Goal: Transaction & Acquisition: Book appointment/travel/reservation

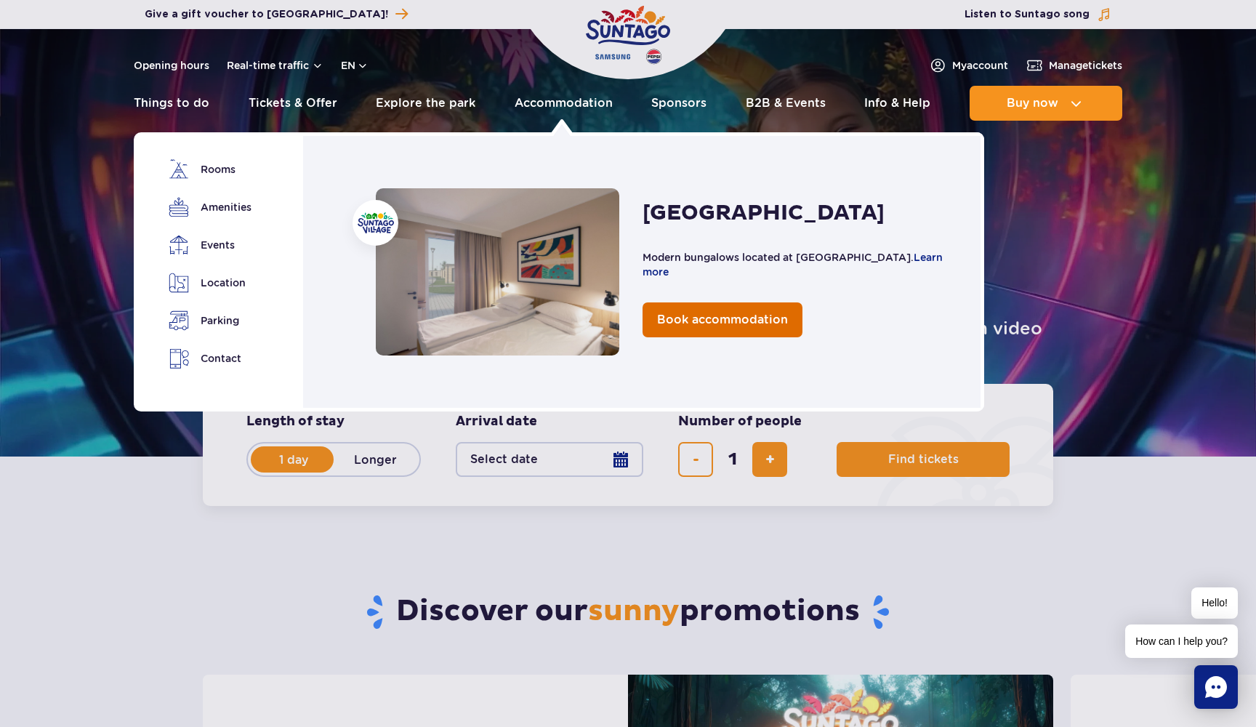
click at [701, 315] on span "Book accommodation" at bounding box center [722, 320] width 131 height 14
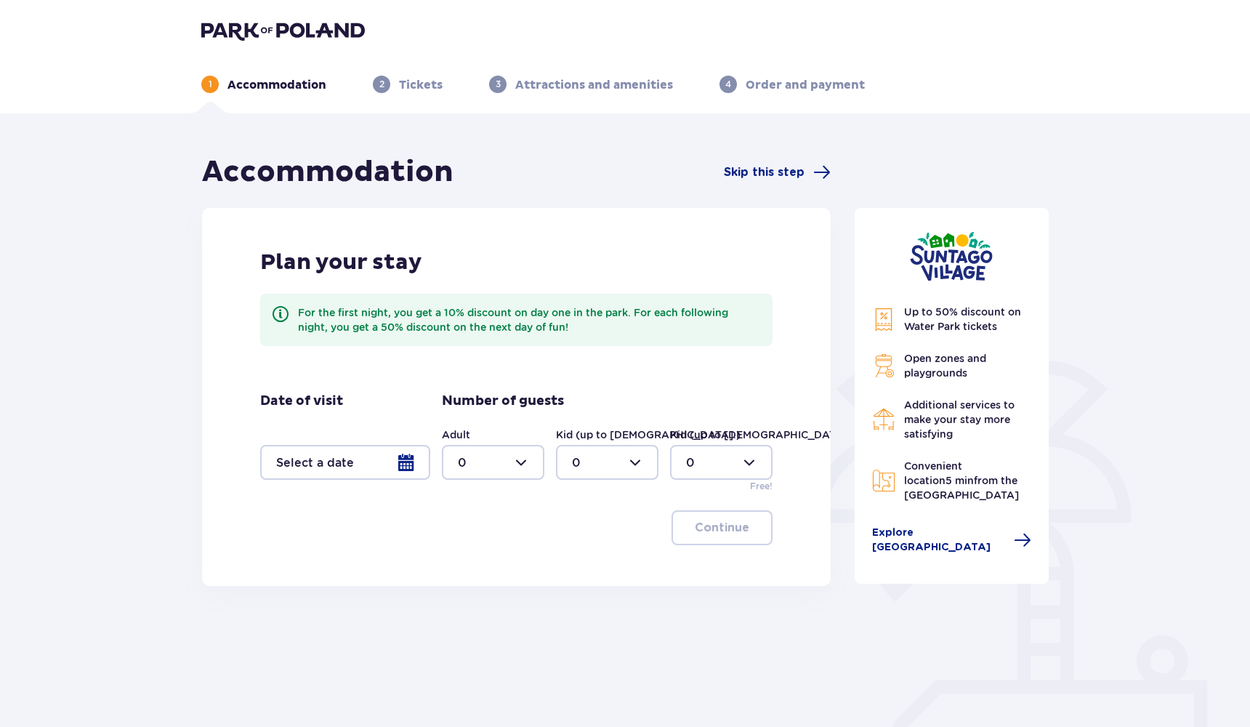
click at [506, 460] on div at bounding box center [493, 462] width 102 height 35
click at [472, 561] on div "2" at bounding box center [493, 568] width 71 height 16
type input "2"
click at [388, 455] on div at bounding box center [345, 462] width 170 height 35
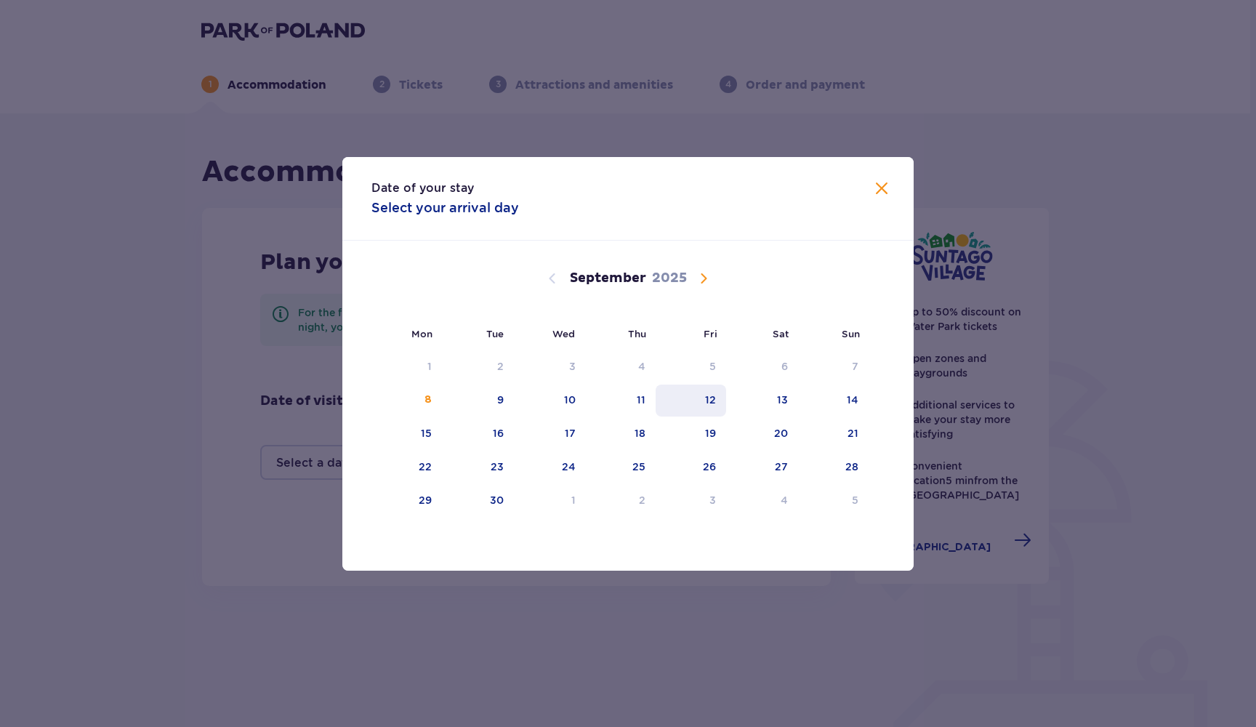
click at [656, 404] on div "12" at bounding box center [691, 401] width 71 height 32
click at [636, 404] on div "11" at bounding box center [621, 401] width 71 height 32
click at [693, 401] on div "12" at bounding box center [691, 401] width 71 height 32
type input "11.09.25 - 12.09.25"
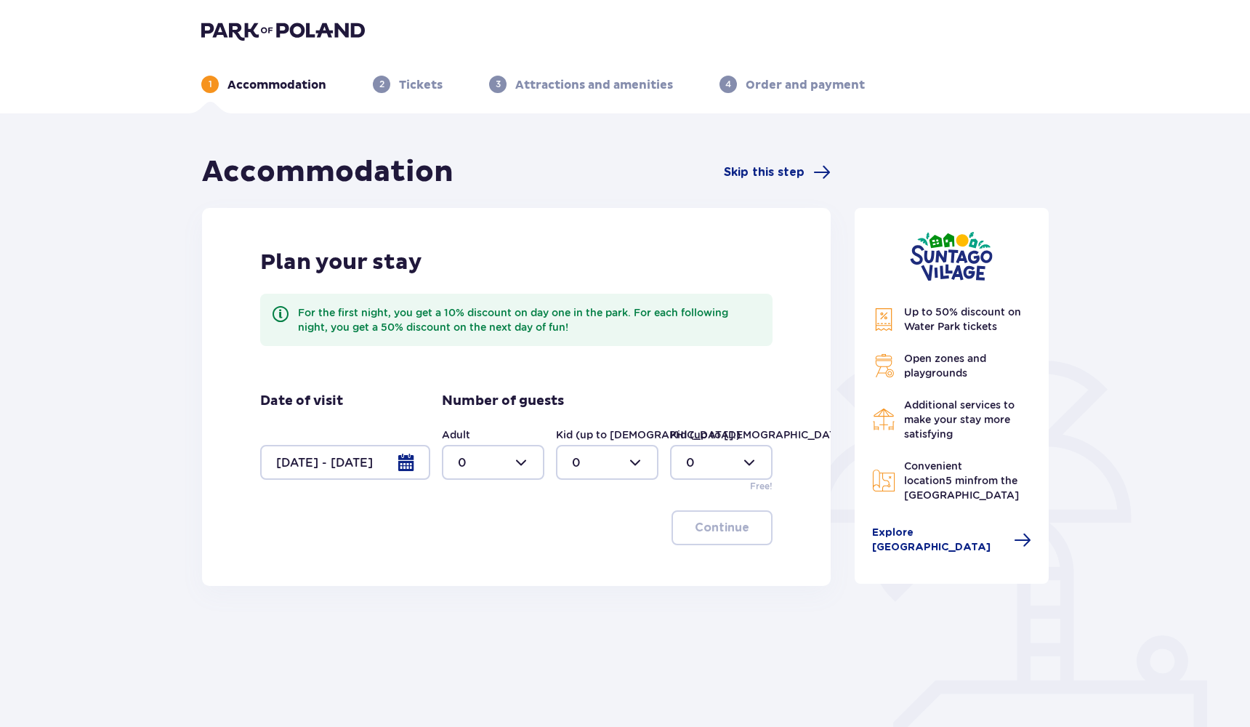
click at [527, 455] on div at bounding box center [493, 462] width 102 height 35
click at [466, 564] on div "2" at bounding box center [493, 568] width 71 height 16
type input "2"
click at [725, 467] on div at bounding box center [721, 462] width 102 height 35
click at [703, 532] on div "1" at bounding box center [721, 537] width 71 height 16
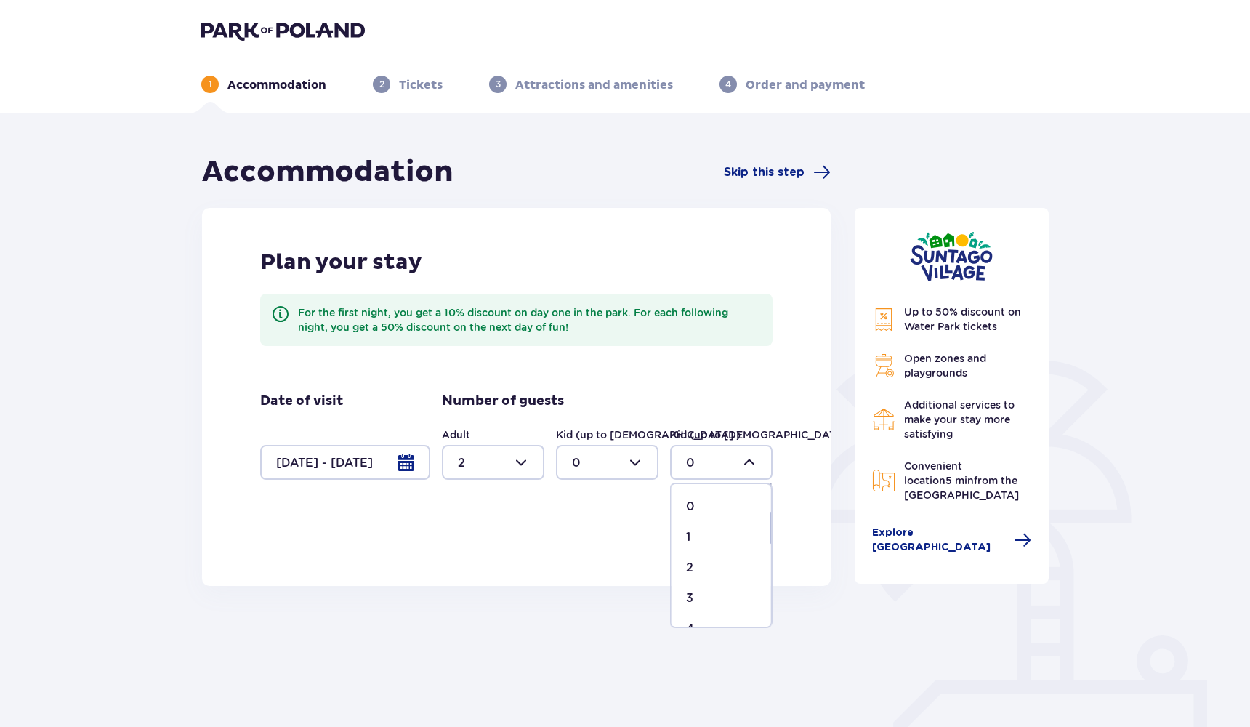
type input "1"
click at [741, 527] on button "Continue" at bounding box center [722, 527] width 101 height 35
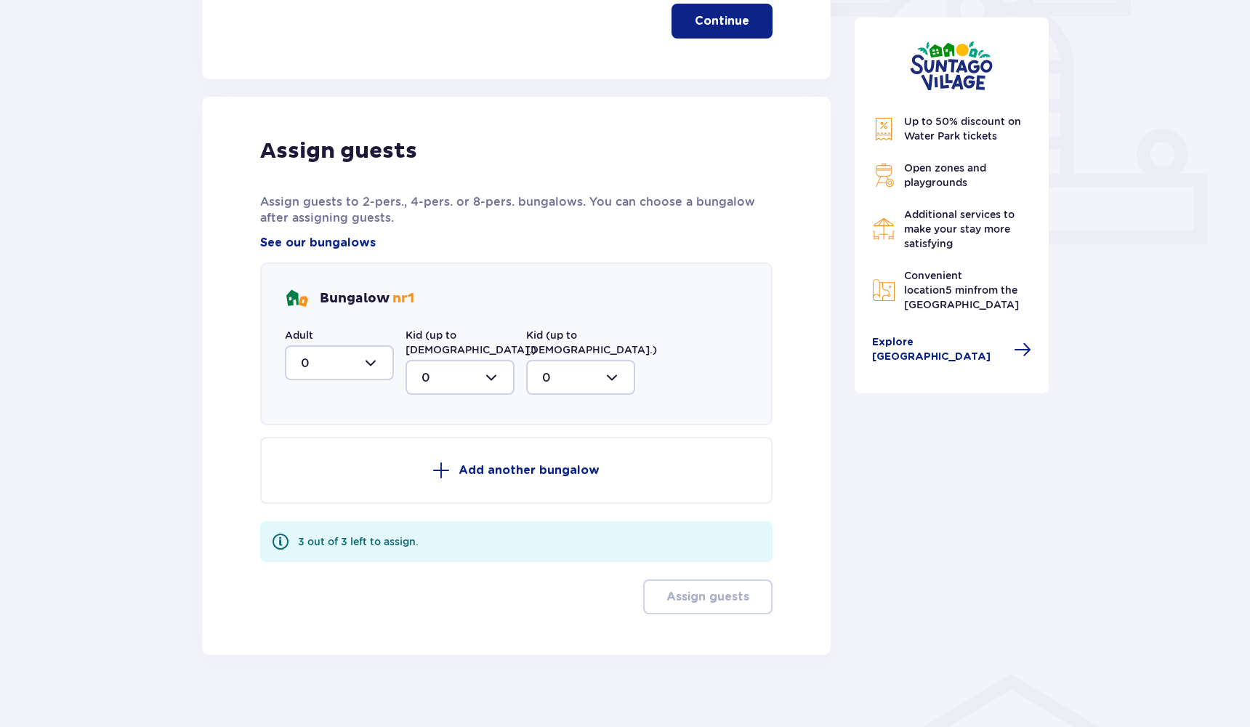
scroll to position [507, 0]
click at [349, 360] on div at bounding box center [339, 362] width 109 height 35
click at [317, 468] on div "2" at bounding box center [339, 467] width 77 height 16
type input "2"
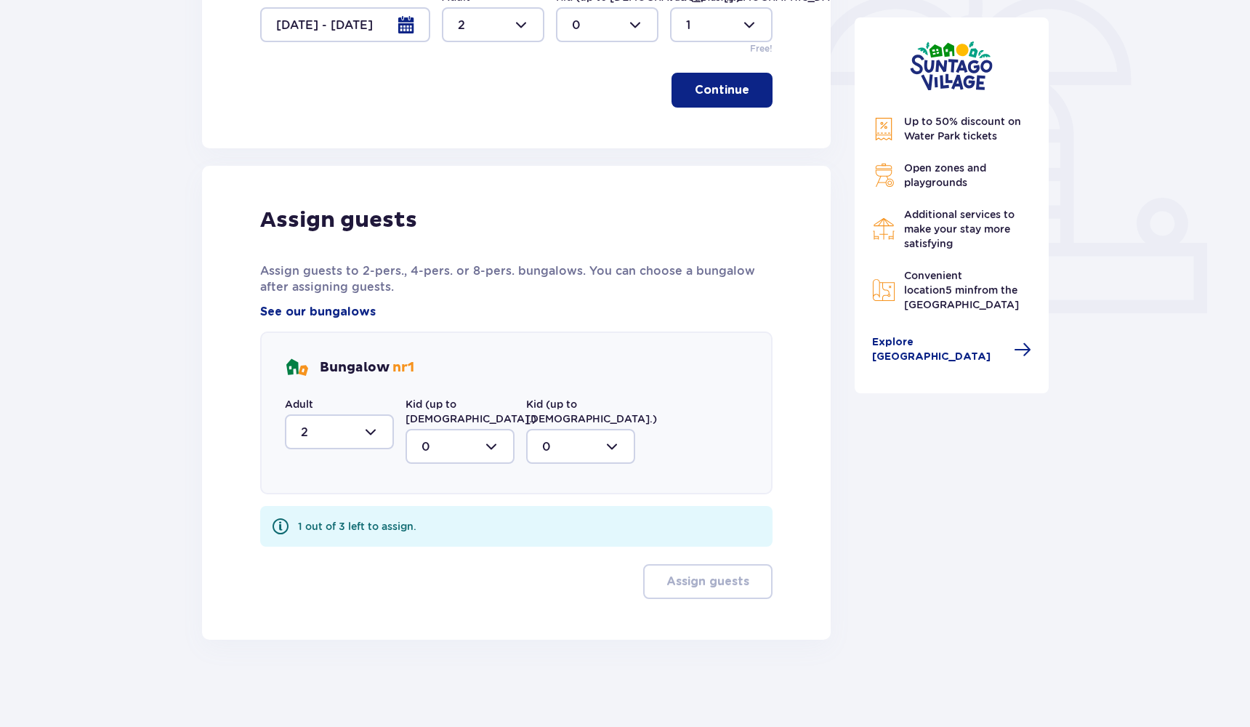
scroll to position [423, 0]
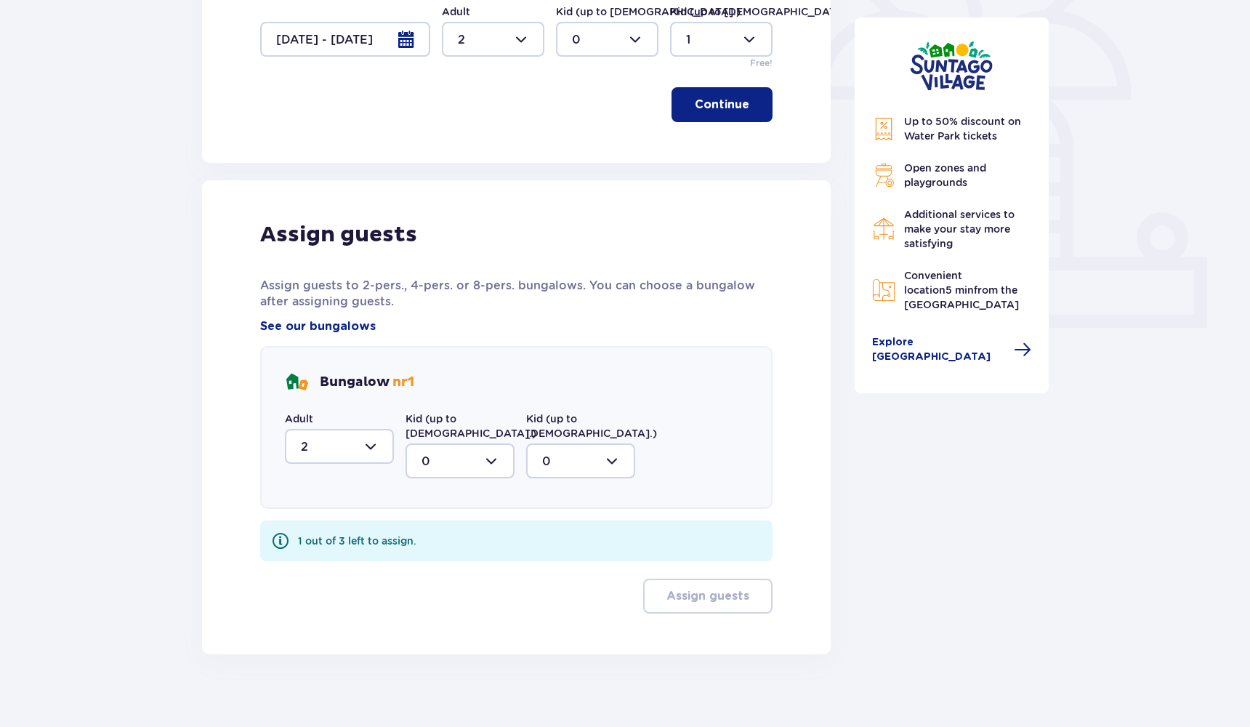
click at [571, 449] on div at bounding box center [580, 460] width 109 height 35
click at [554, 531] on span "1" at bounding box center [581, 535] width 106 height 31
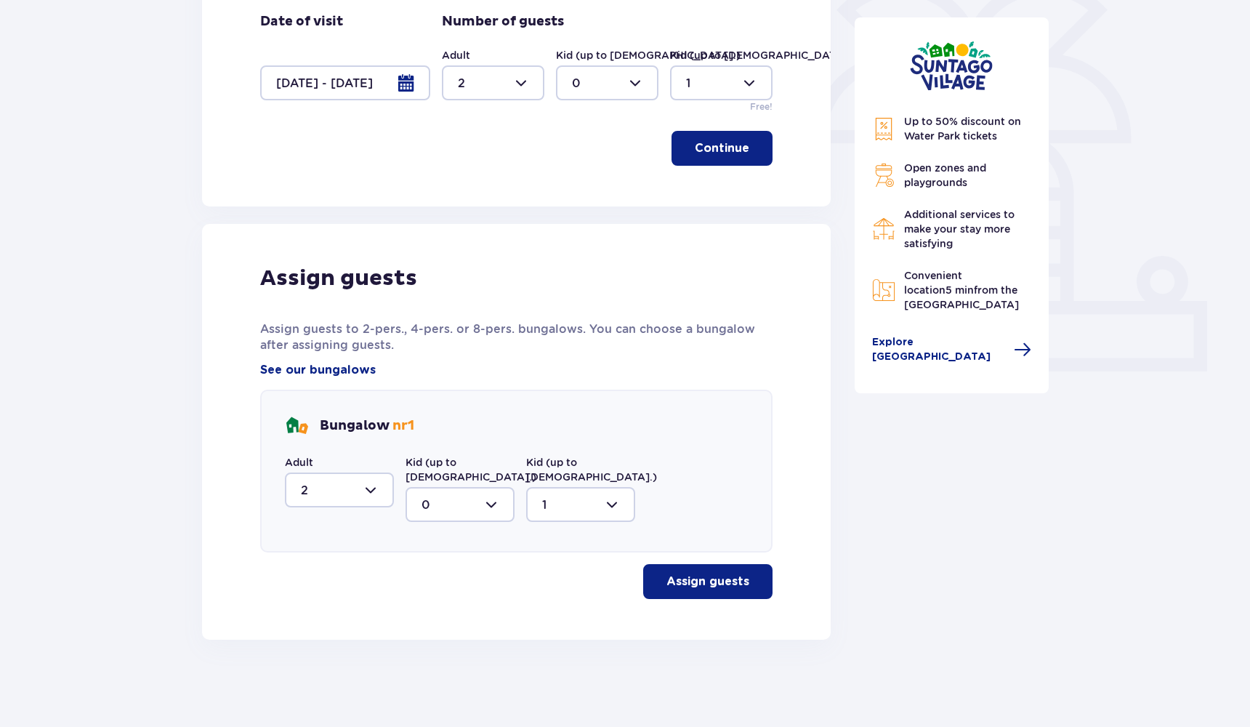
type input "1"
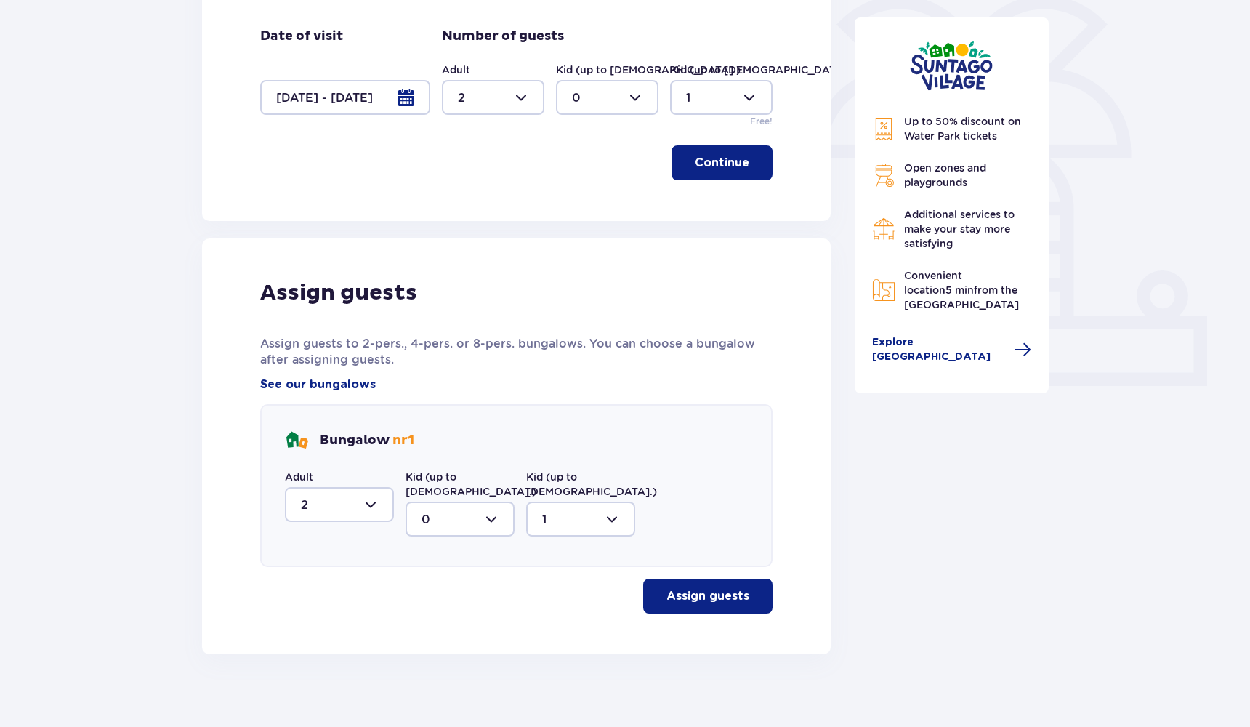
click at [724, 588] on p "Assign guests" at bounding box center [708, 596] width 83 height 16
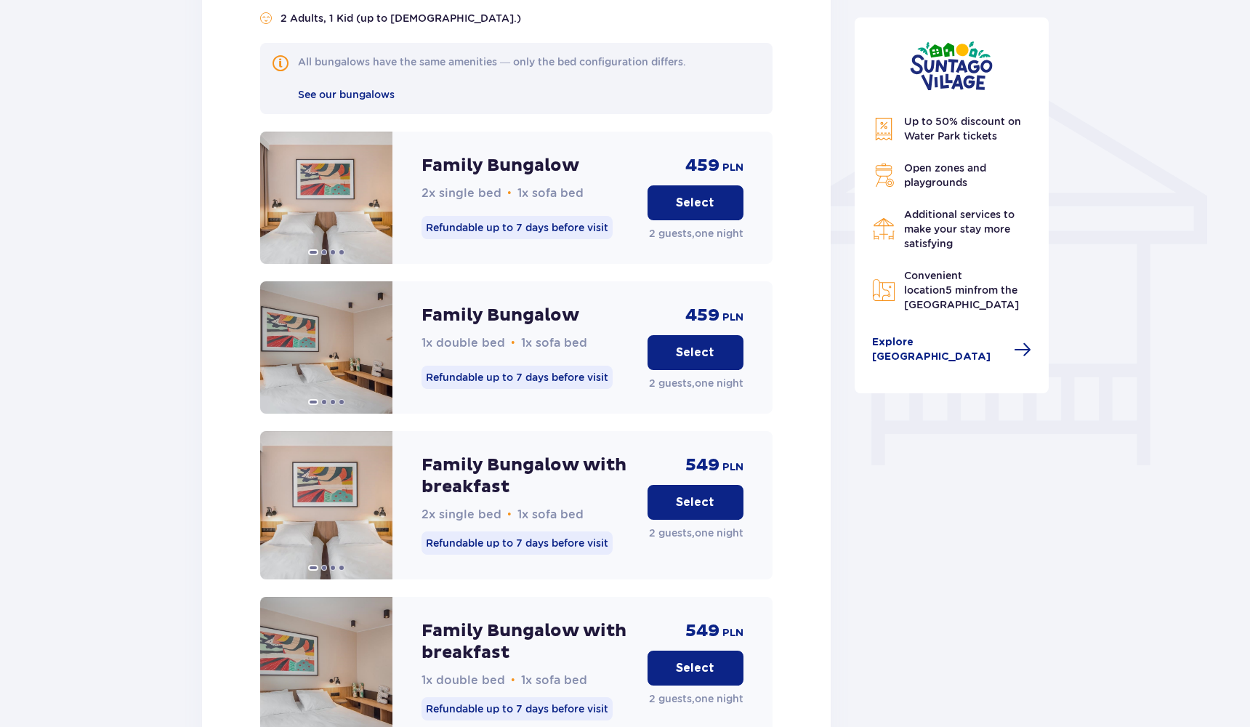
scroll to position [999, 0]
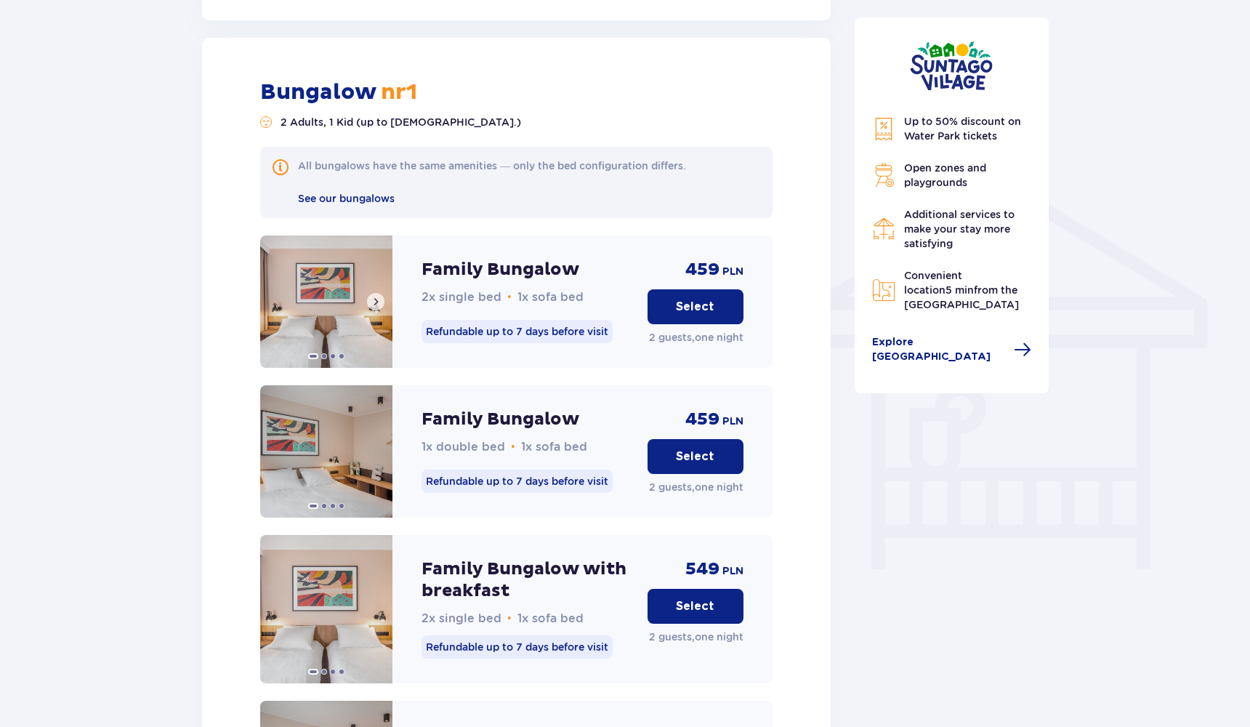
click at [364, 283] on img at bounding box center [326, 302] width 132 height 132
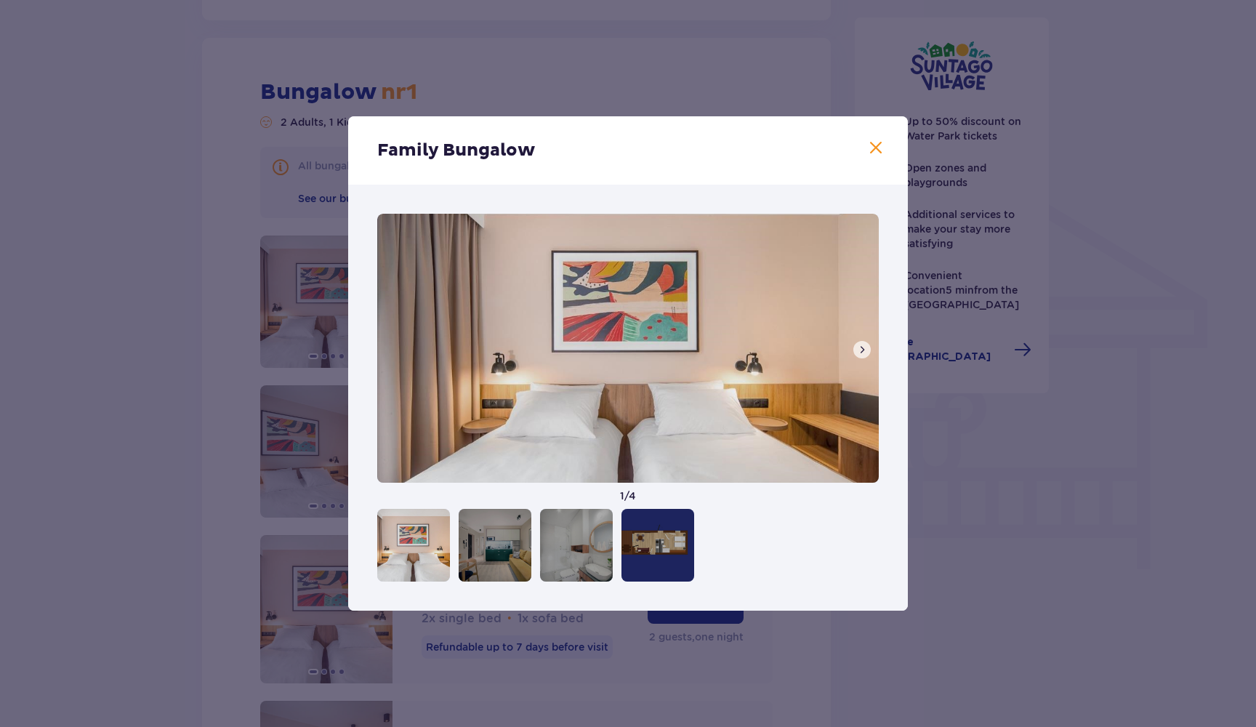
click at [499, 555] on div at bounding box center [495, 545] width 73 height 73
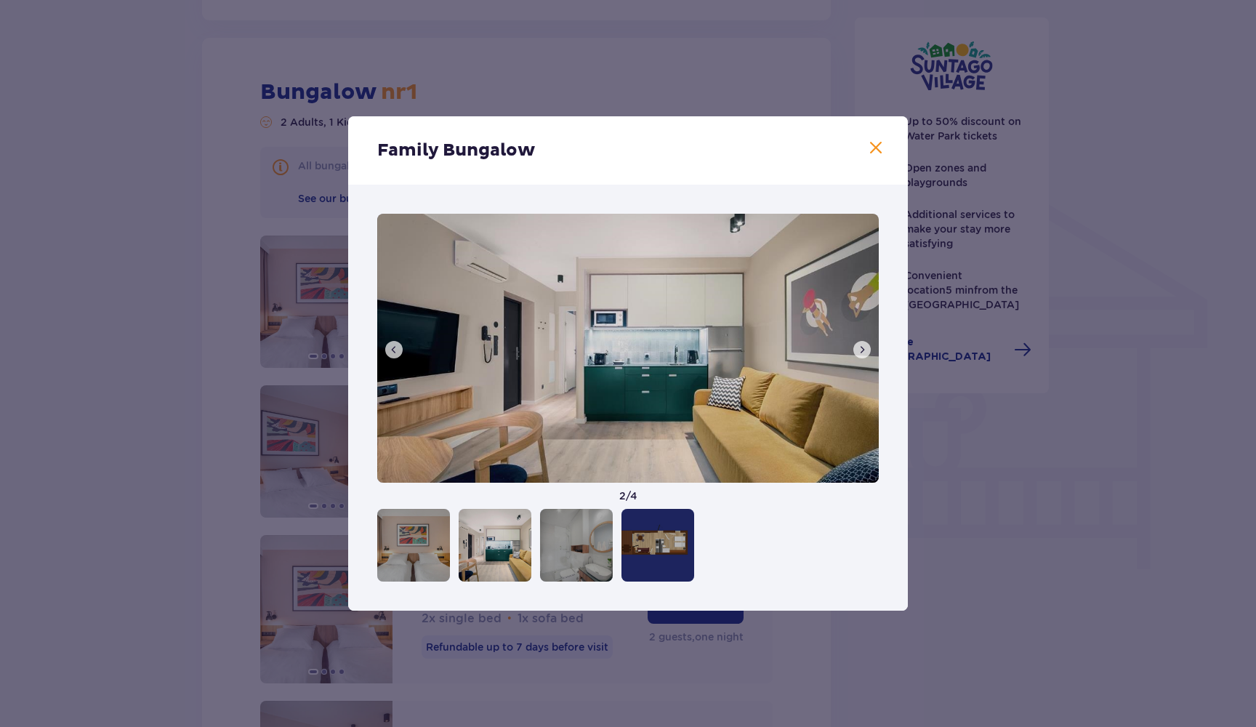
click at [561, 550] on div at bounding box center [576, 545] width 73 height 73
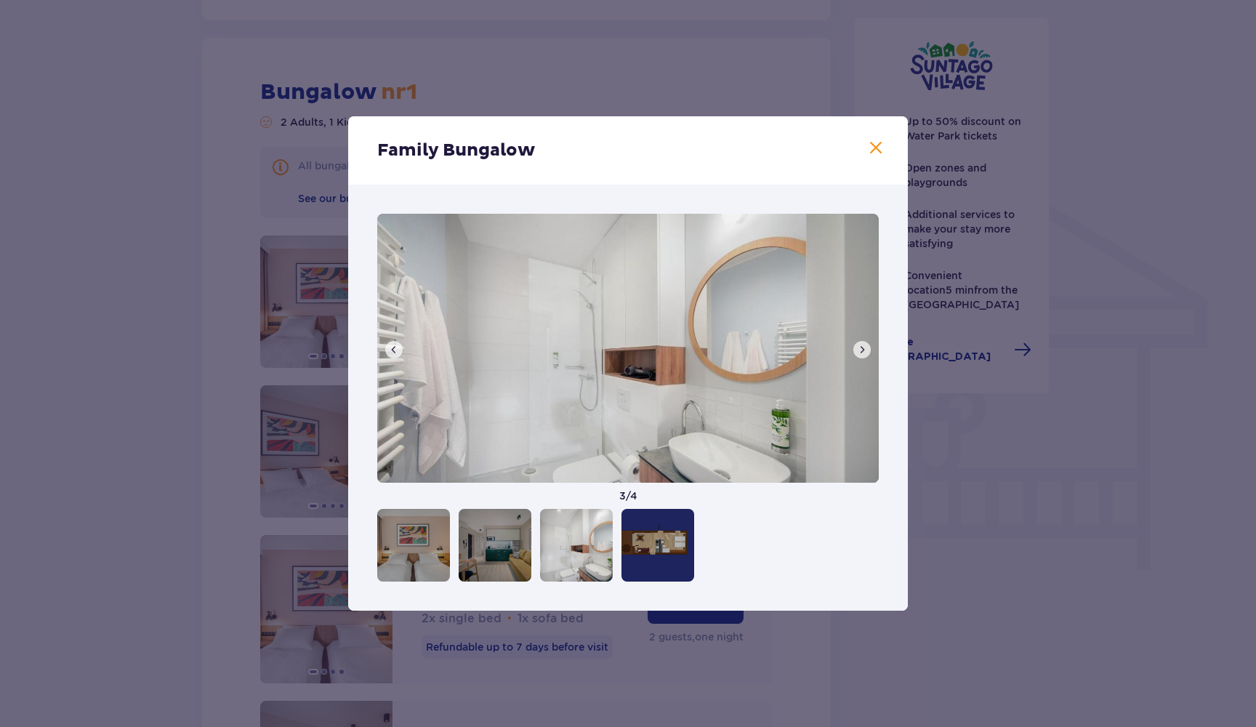
click at [629, 550] on div at bounding box center [657, 545] width 73 height 73
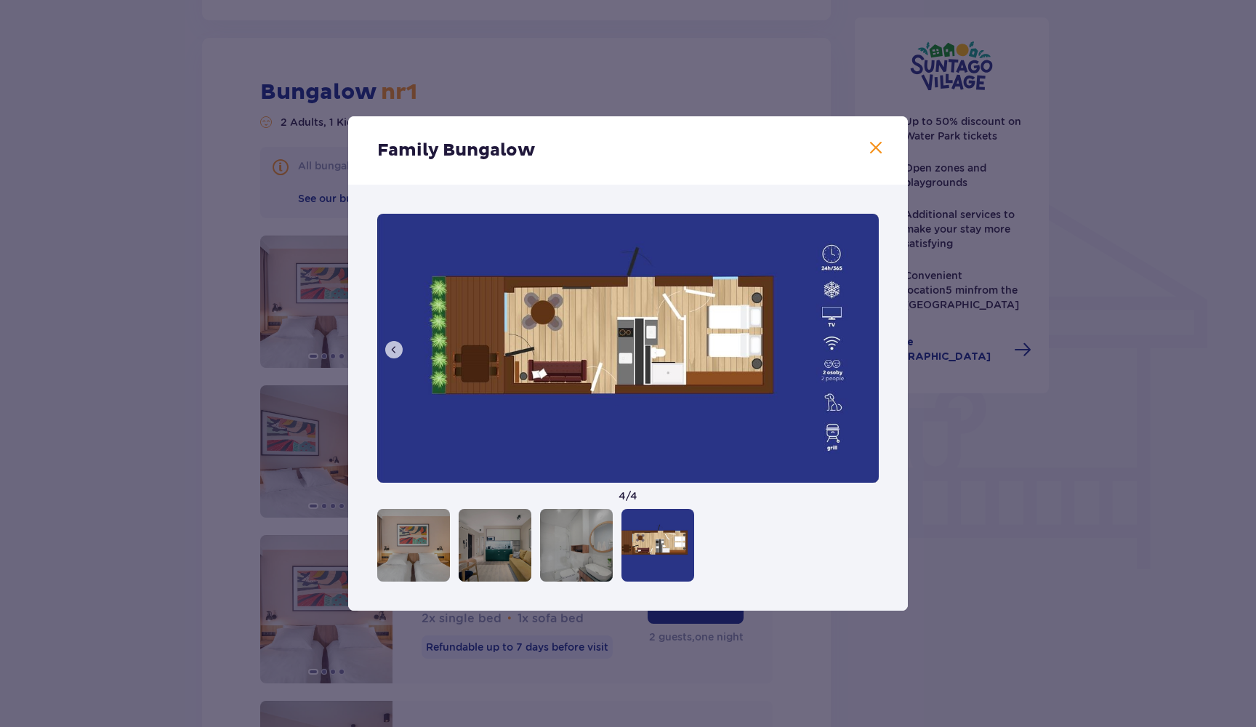
click at [880, 143] on span at bounding box center [875, 148] width 17 height 17
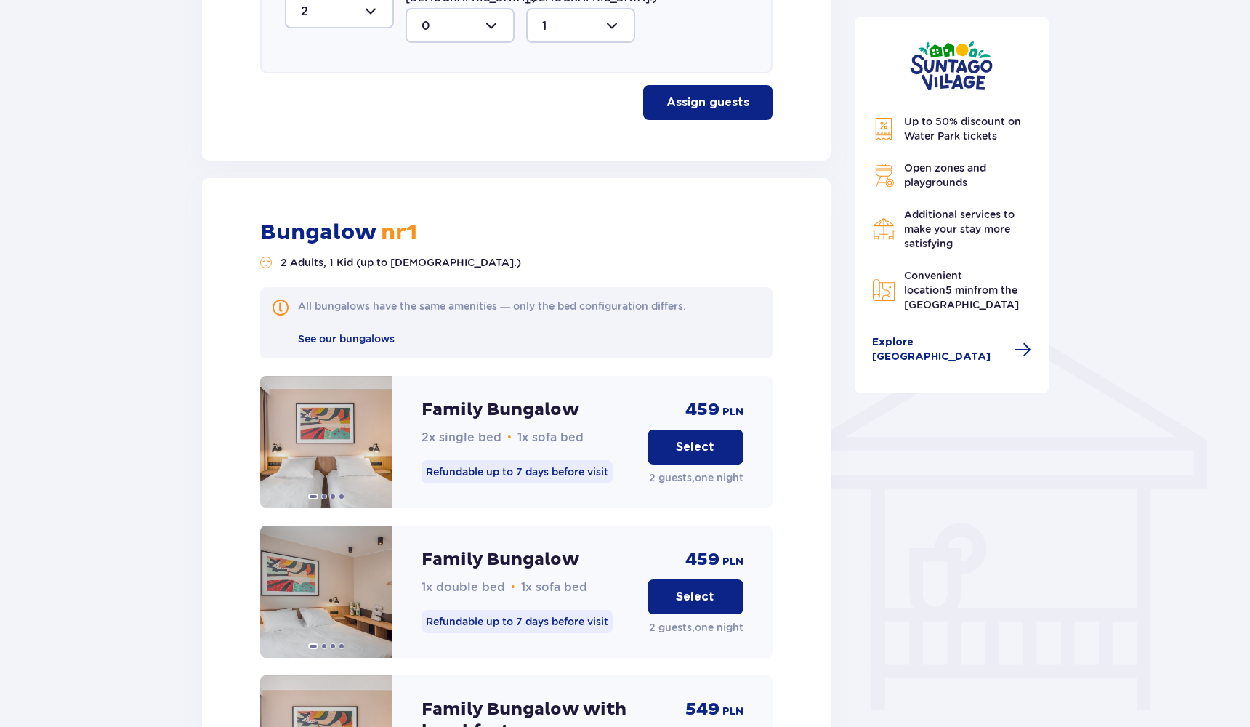
scroll to position [859, 0]
click at [695, 438] on p "Select" at bounding box center [695, 446] width 39 height 16
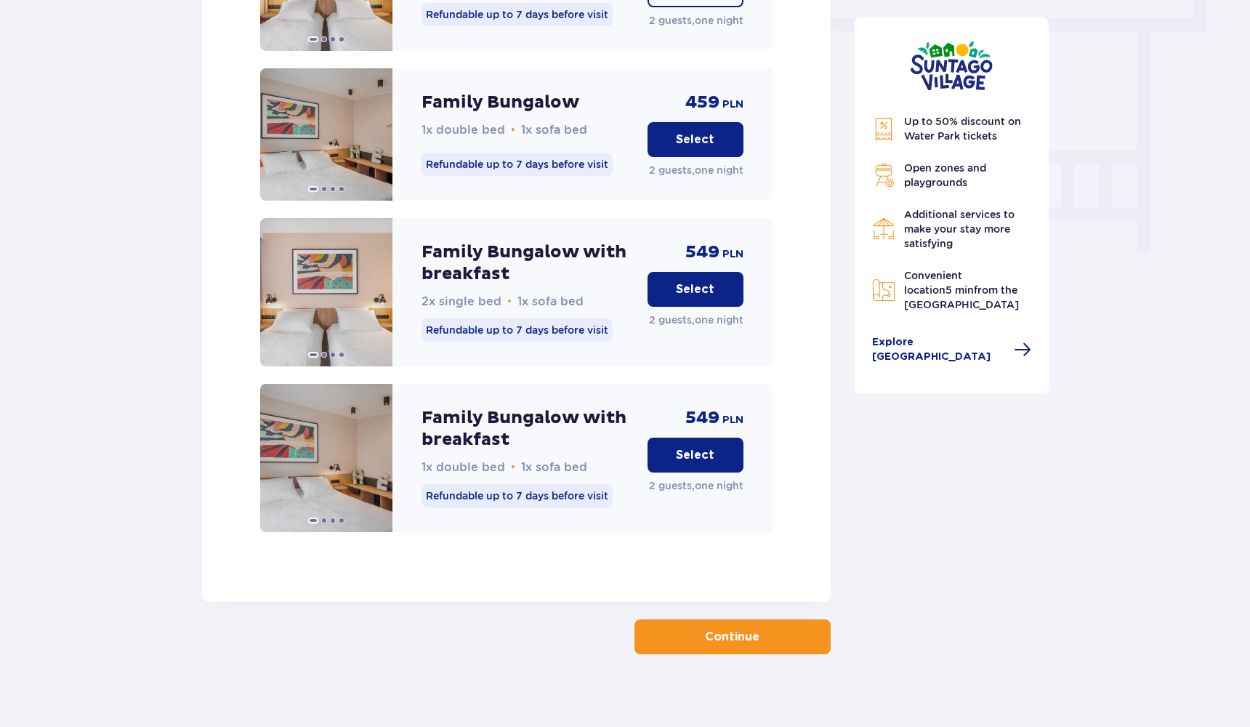
click at [741, 629] on p "Continue" at bounding box center [732, 637] width 55 height 16
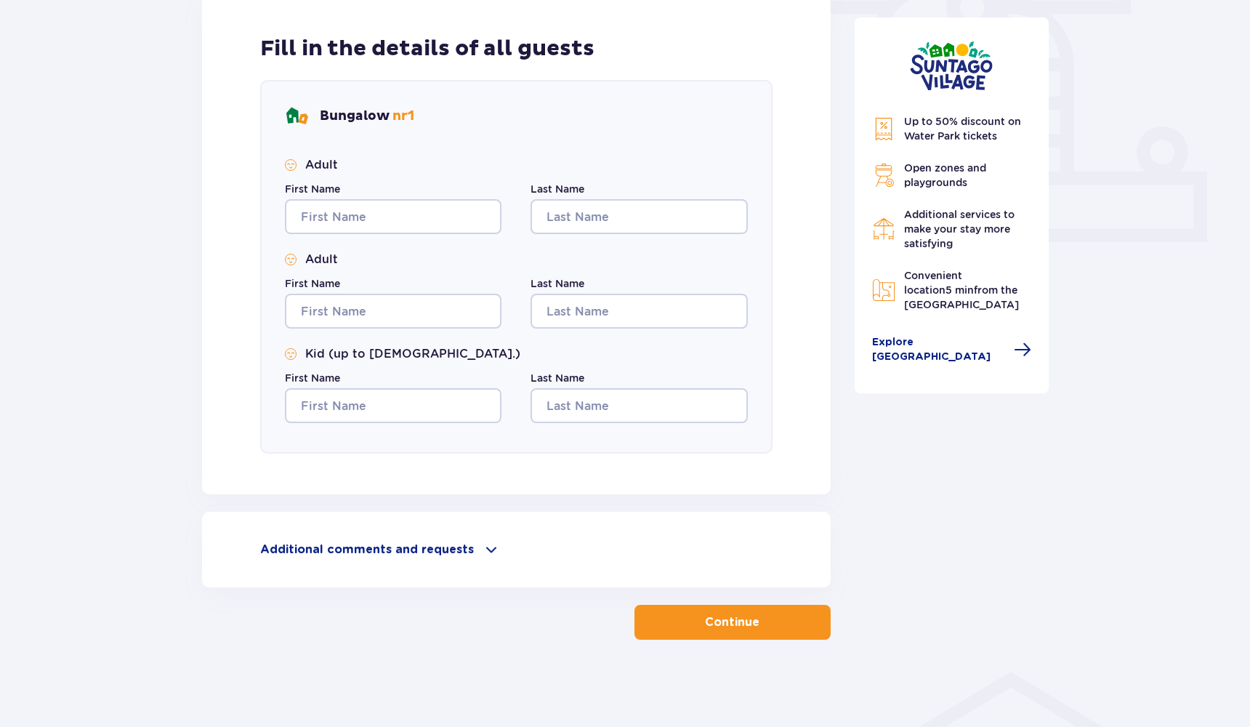
scroll to position [509, 0]
